Goal: Communication & Community: Answer question/provide support

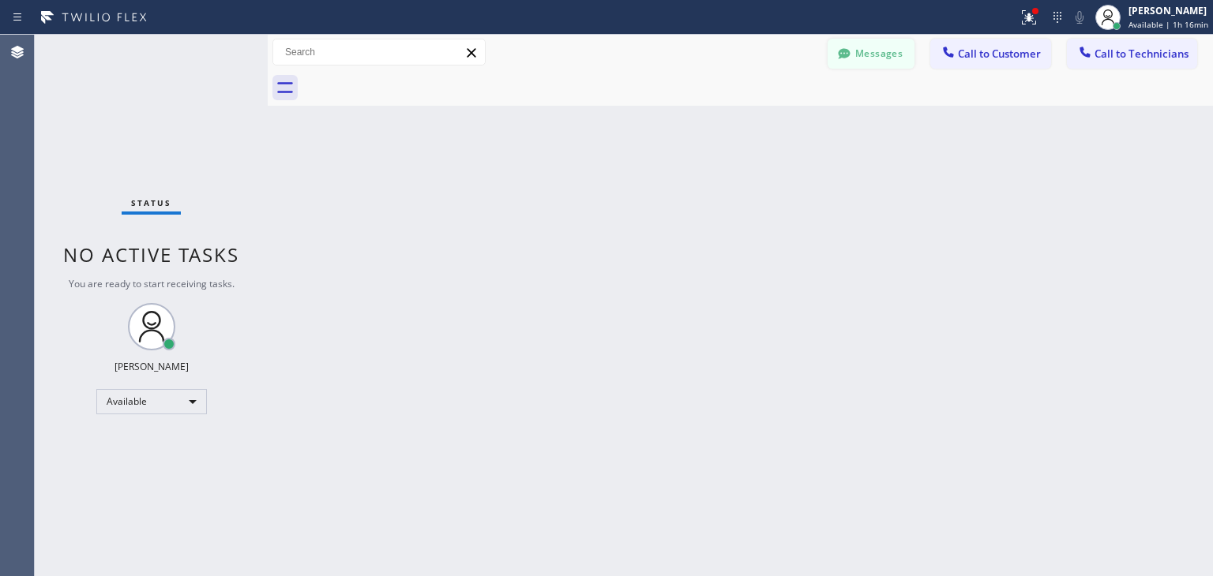
click at [889, 66] on button "Messages" at bounding box center [870, 54] width 87 height 30
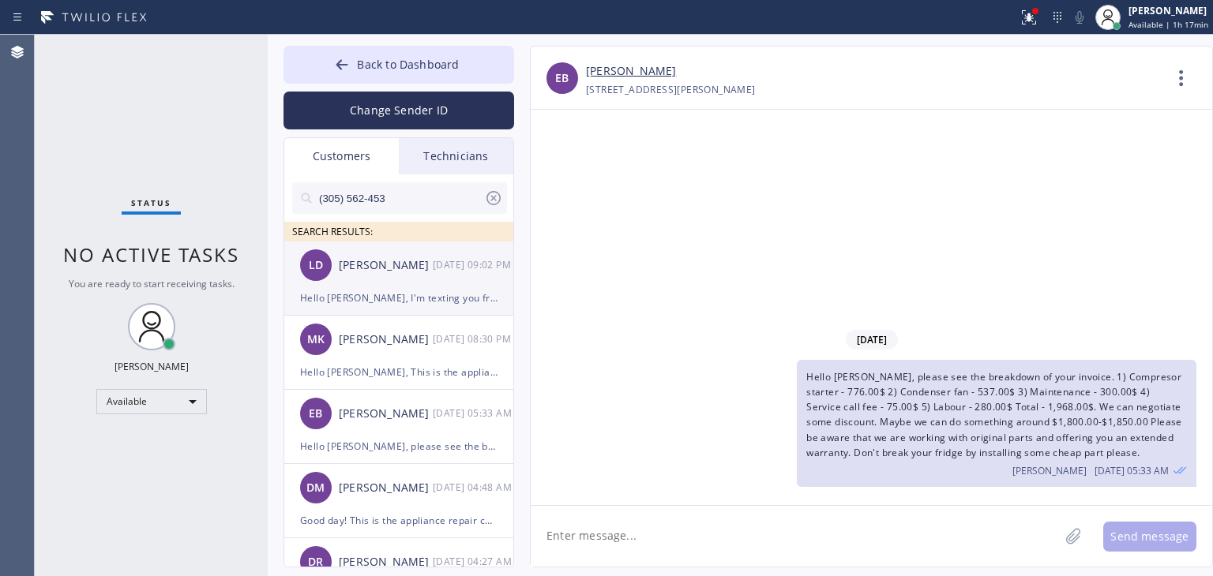
click at [409, 248] on div "LD [PERSON_NAME] [DATE] 09:02 PM" at bounding box center [399, 265] width 231 height 47
click at [703, 87] on div at bounding box center [714, 91] width 23 height 19
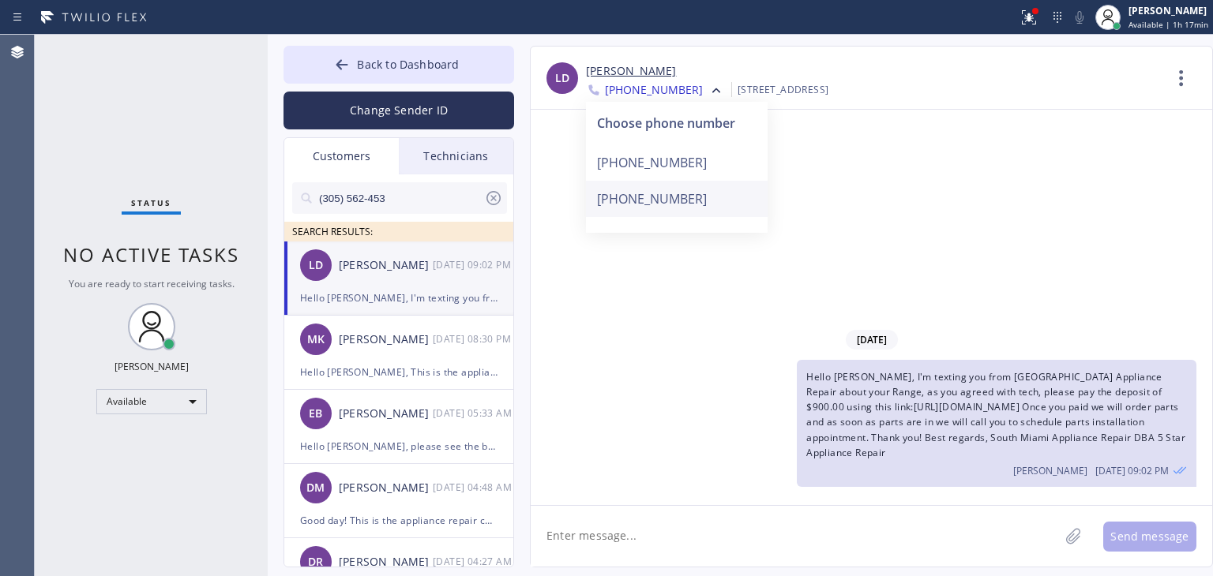
click at [660, 205] on div "[PHONE_NUMBER]" at bounding box center [677, 199] width 182 height 36
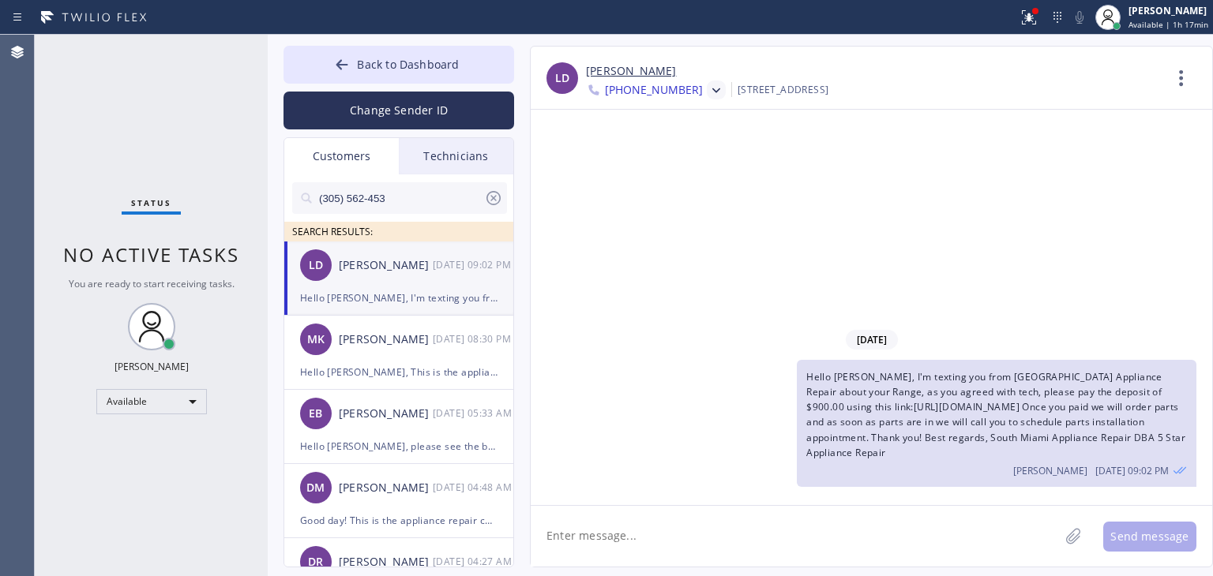
click at [712, 89] on icon at bounding box center [716, 90] width 8 height 5
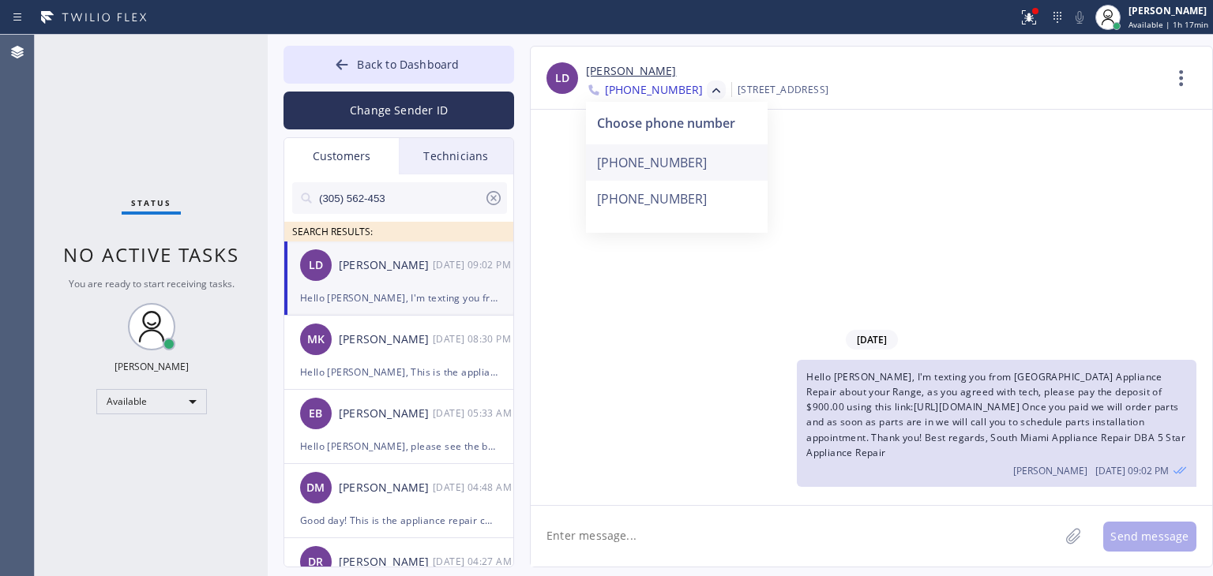
click at [658, 165] on div "[PHONE_NUMBER]" at bounding box center [677, 162] width 182 height 36
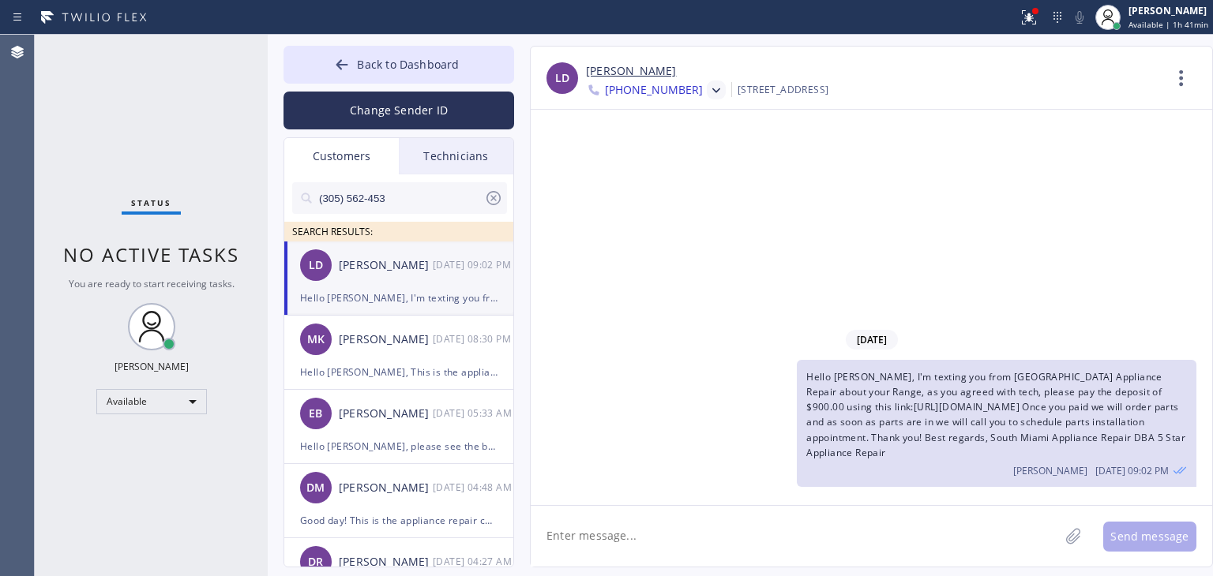
click at [426, 193] on input "(305) 562-453" at bounding box center [400, 198] width 167 height 32
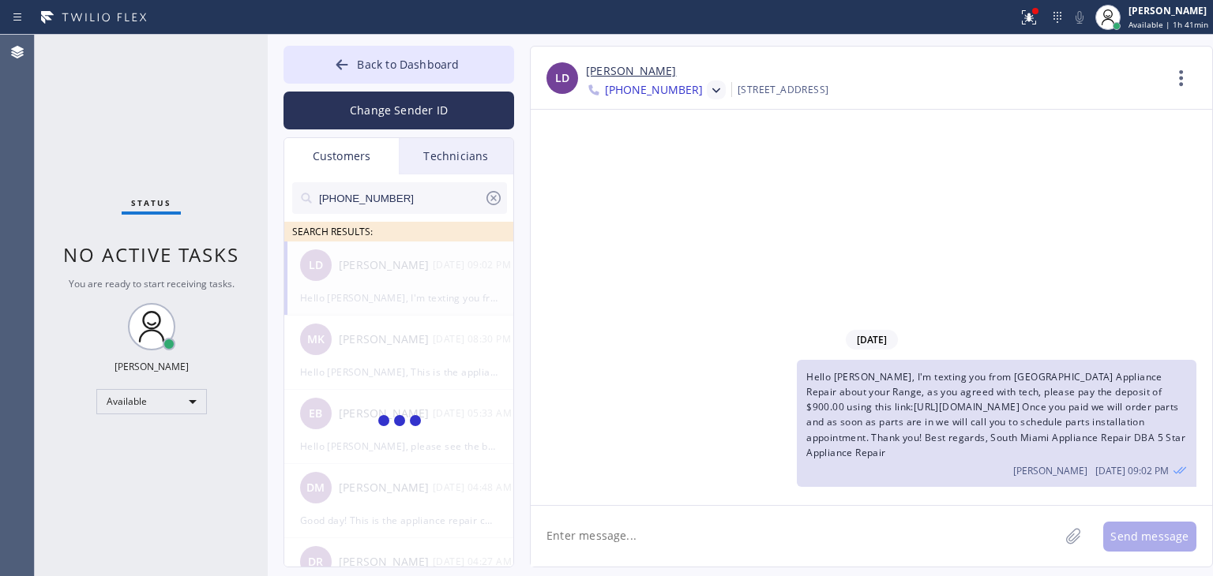
click at [426, 193] on input "[PHONE_NUMBER]" at bounding box center [400, 198] width 167 height 32
click at [426, 193] on input "(650) 255-382" at bounding box center [400, 198] width 167 height 32
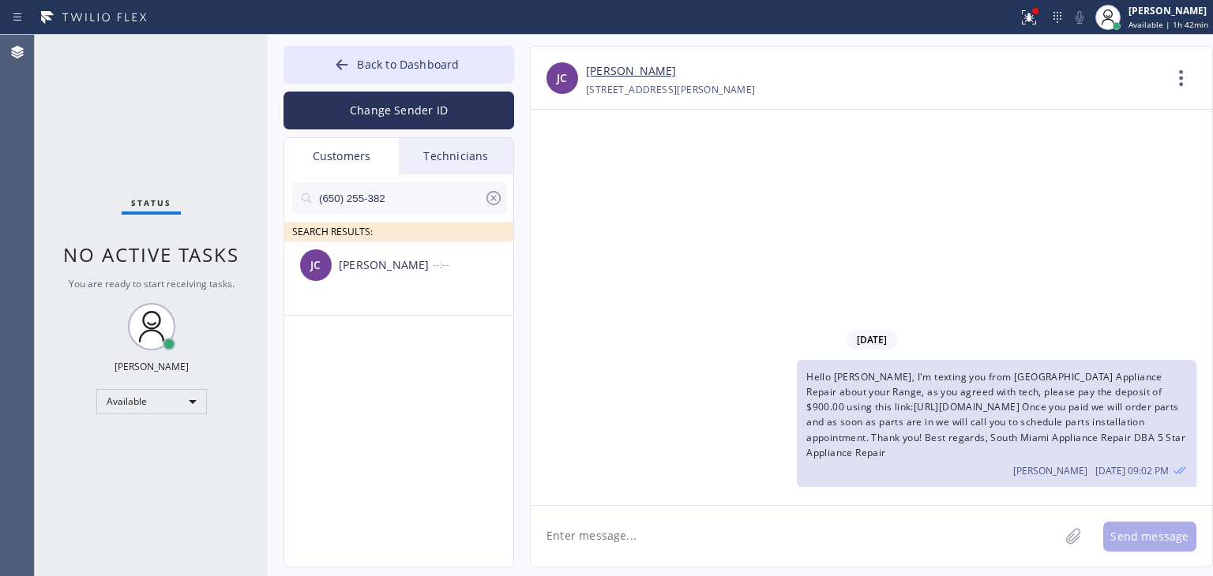
type input "(650) 255-382"
click at [407, 284] on div "[PERSON_NAME] --:--" at bounding box center [399, 265] width 231 height 47
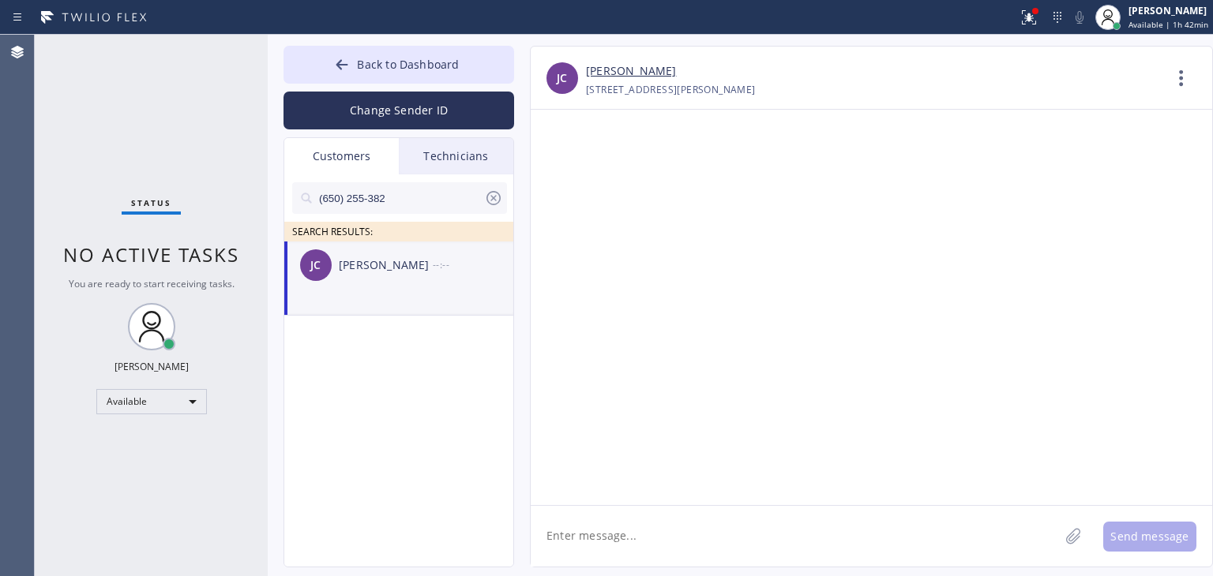
click at [647, 520] on textarea at bounding box center [795, 536] width 528 height 61
paste textarea "Good day! This is the appliance repair company. Unfortunately our phone rep mad…"
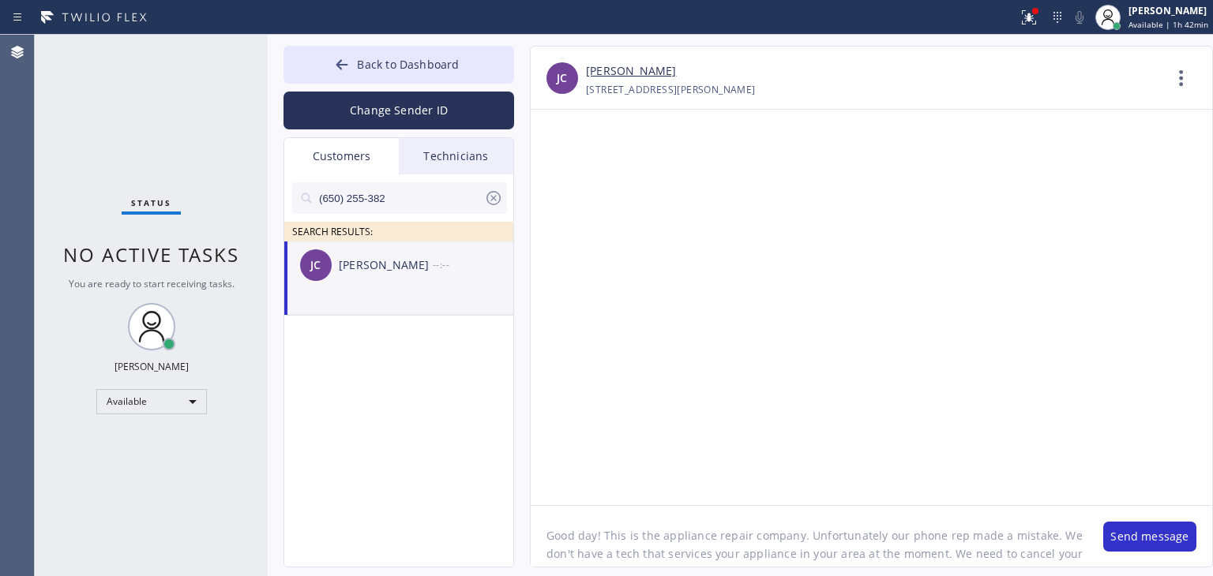
scroll to position [13, 0]
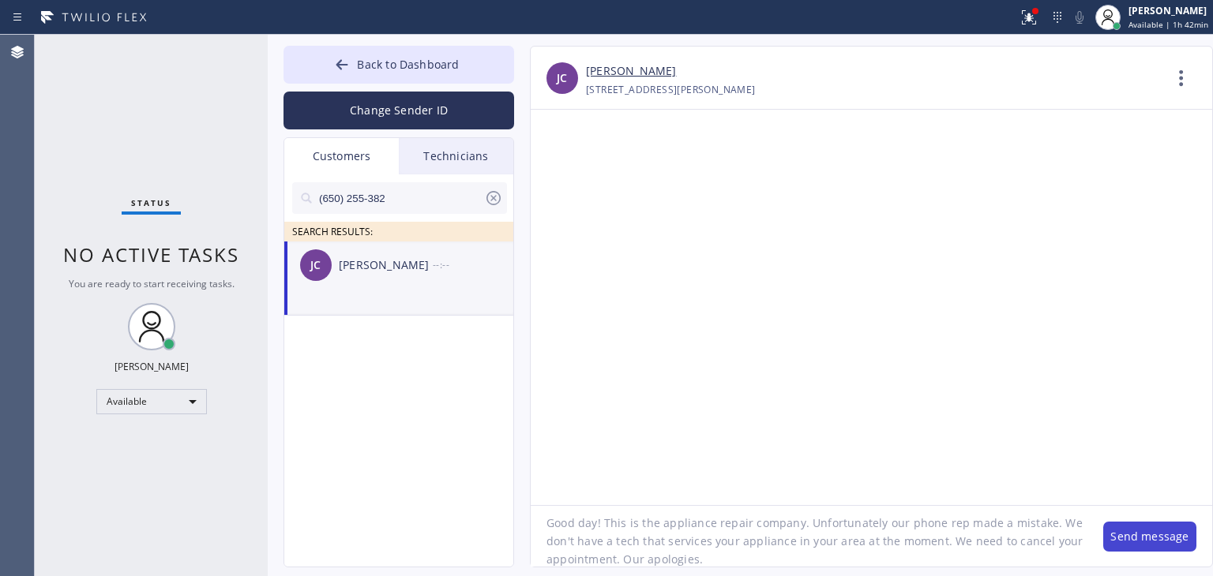
type textarea "Good day! This is the appliance repair company. Unfortunately our phone rep mad…"
click at [1176, 534] on button "Send message" at bounding box center [1149, 537] width 93 height 30
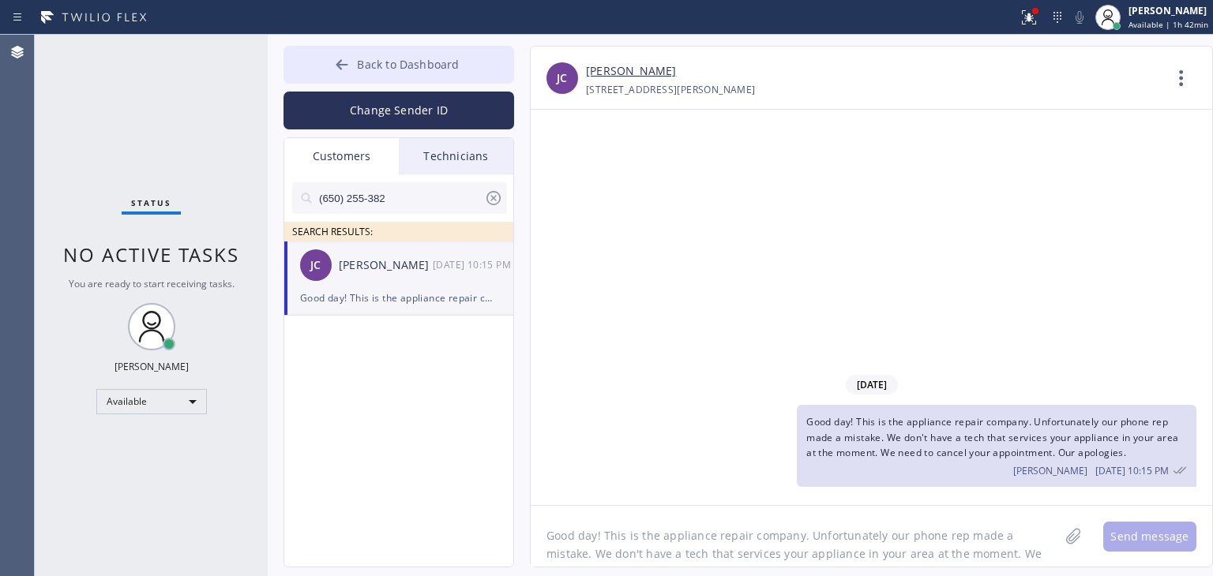
click at [480, 81] on button "Back to Dashboard" at bounding box center [398, 65] width 231 height 38
